Goal: Transaction & Acquisition: Register for event/course

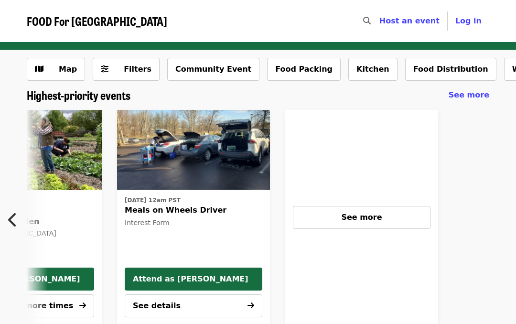
scroll to position [0, 575]
click at [375, 216] on span "See more" at bounding box center [361, 217] width 41 height 9
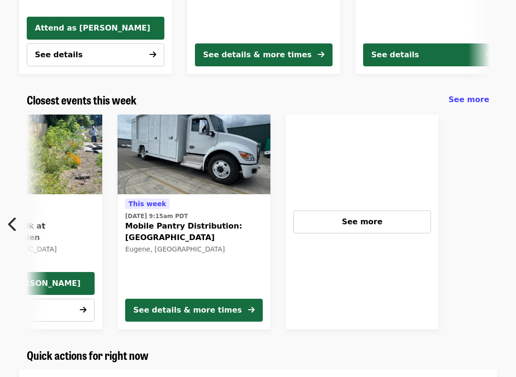
scroll to position [0, 407]
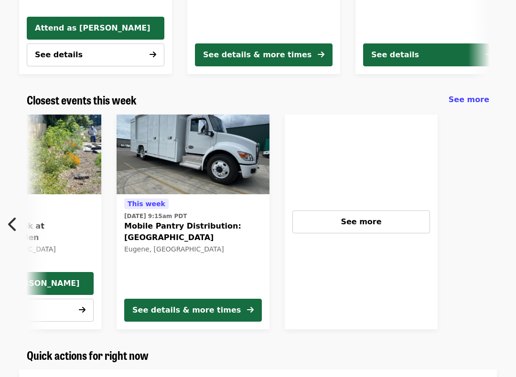
click at [366, 220] on span "See more" at bounding box center [361, 221] width 41 height 9
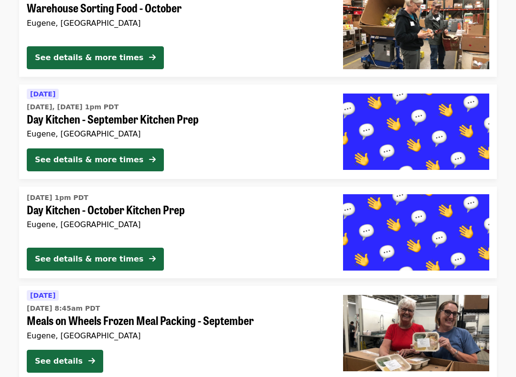
scroll to position [2523, 0]
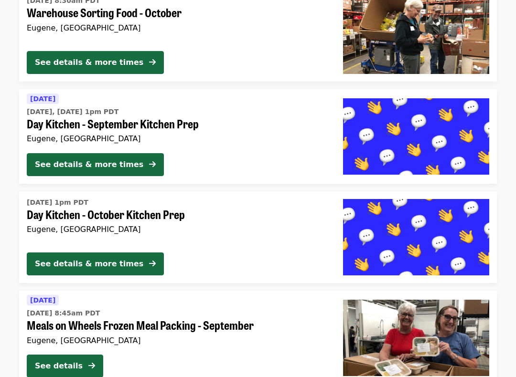
click at [117, 160] on div "See details & more times" at bounding box center [89, 165] width 108 height 11
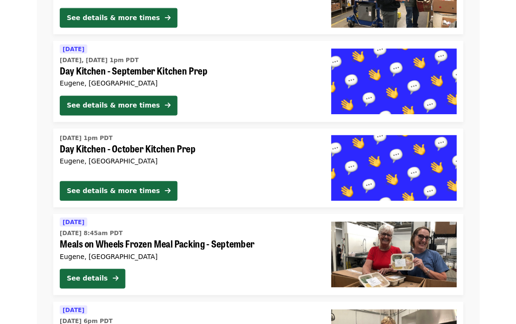
scroll to position [2592, 0]
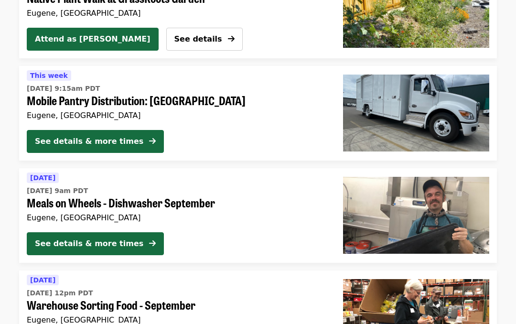
click at [149, 140] on icon "arrow-right icon" at bounding box center [152, 141] width 7 height 9
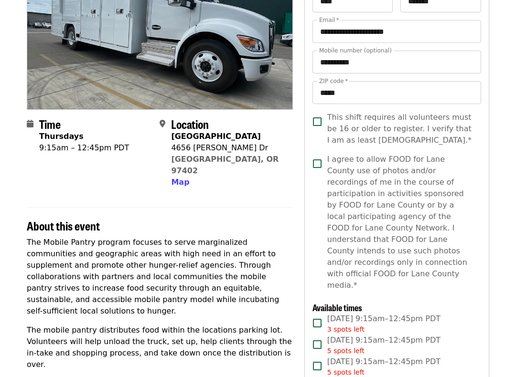
scroll to position [120, 0]
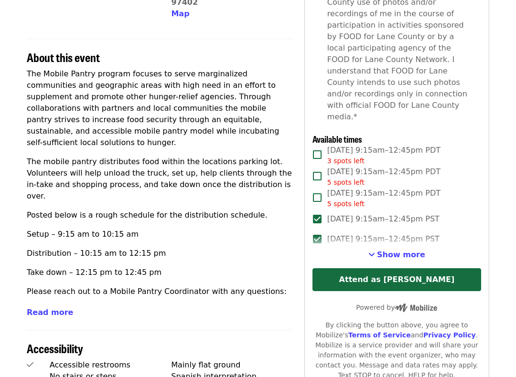
click at [408, 250] on button "Show more" at bounding box center [396, 255] width 57 height 11
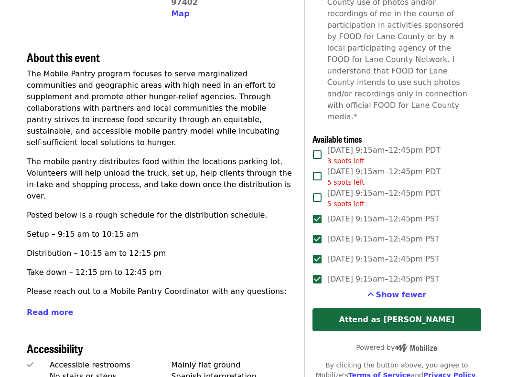
click at [409, 309] on button "Attend as [PERSON_NAME]" at bounding box center [396, 320] width 169 height 23
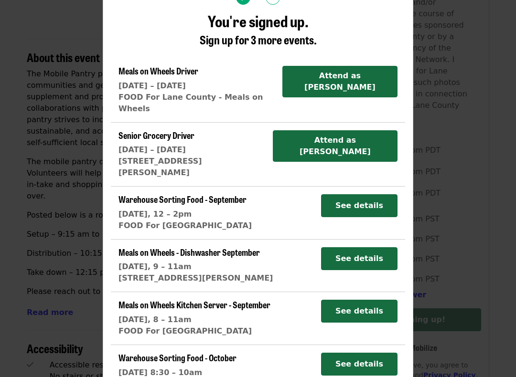
scroll to position [103, 0]
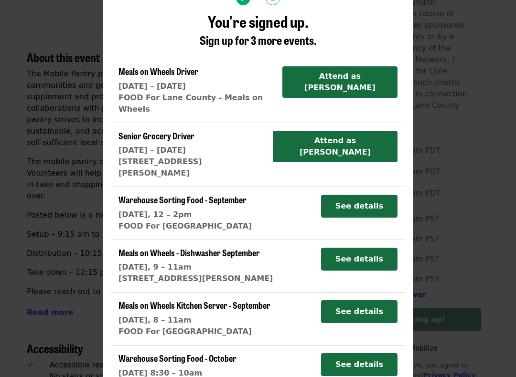
click at [480, 94] on div "More ways to help 2 You're signed up. Sign up for 3 more events. Meals on Wheel…" at bounding box center [258, 188] width 516 height 377
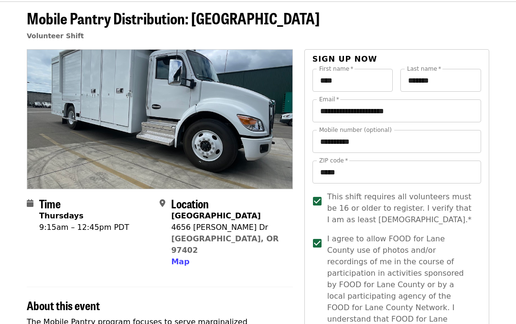
scroll to position [0, 0]
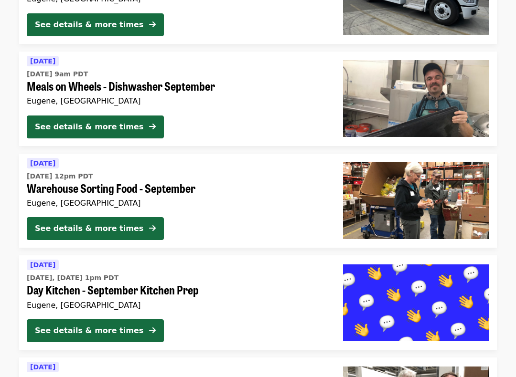
scroll to position [624, 0]
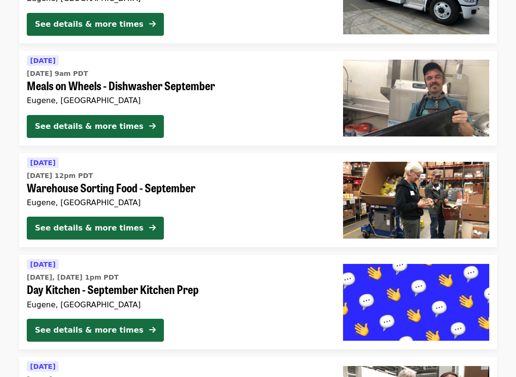
click at [114, 223] on div "See details & more times" at bounding box center [89, 228] width 108 height 11
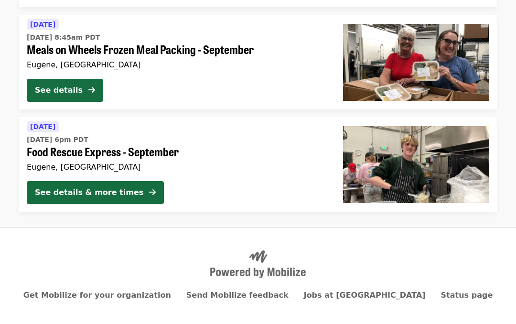
scroll to position [967, 0]
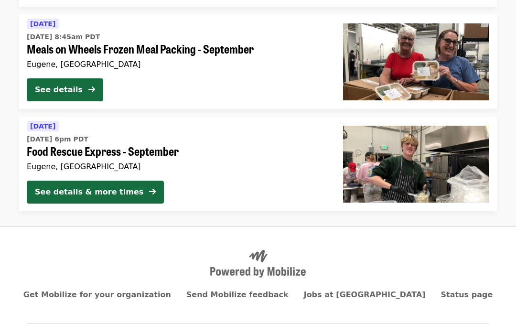
click at [89, 85] on icon "arrow-right icon" at bounding box center [91, 89] width 7 height 9
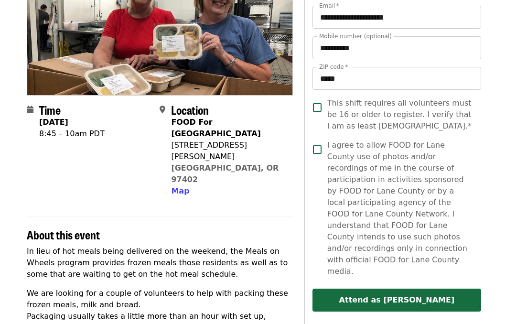
scroll to position [128, 0]
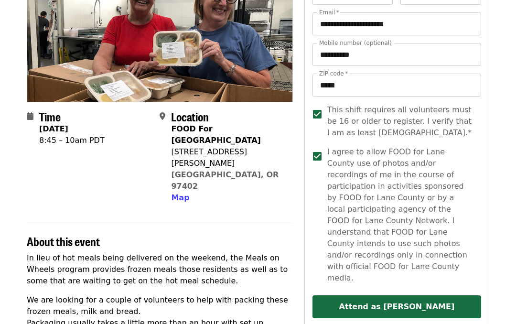
click at [391, 295] on button "Attend as [PERSON_NAME]" at bounding box center [396, 306] width 169 height 23
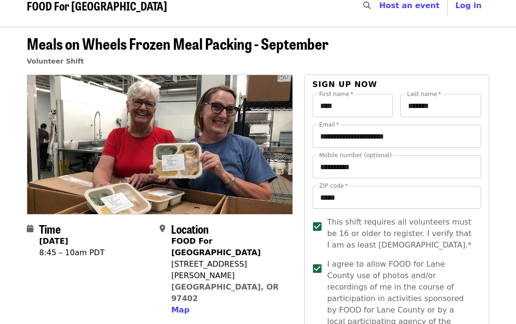
scroll to position [0, 0]
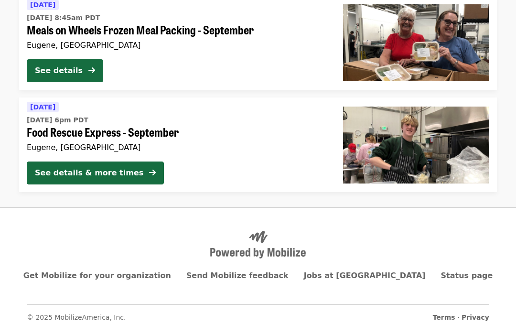
scroll to position [986, 0]
